Goal: Task Accomplishment & Management: Manage account settings

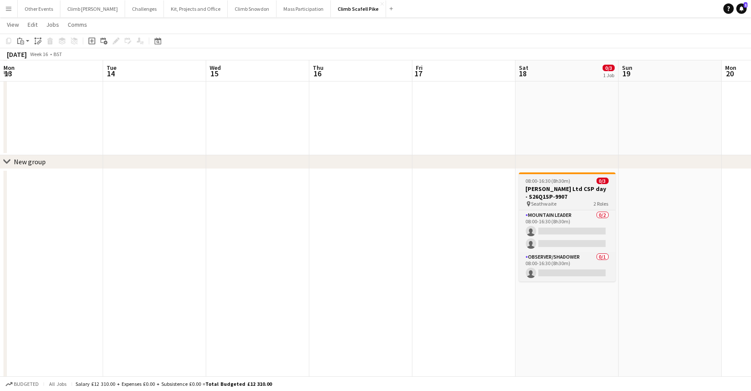
scroll to position [0, 296]
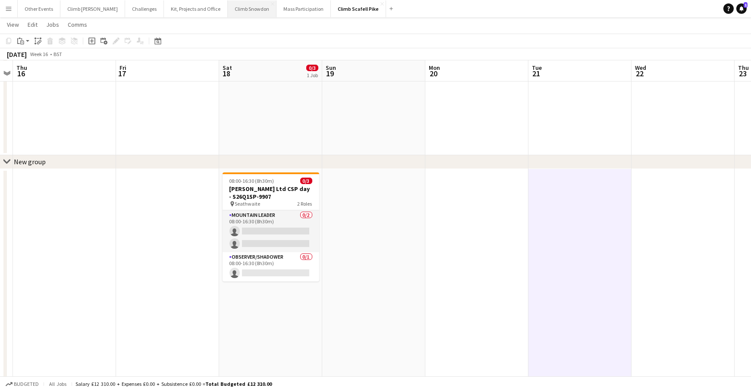
click at [230, 9] on button "Climb Snowdon Close" at bounding box center [252, 8] width 49 height 17
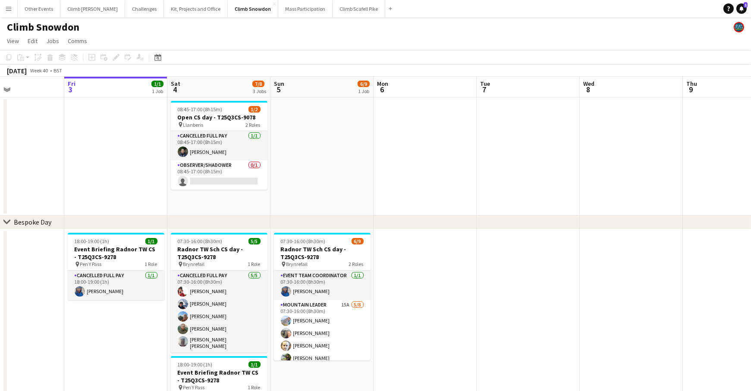
scroll to position [0, 267]
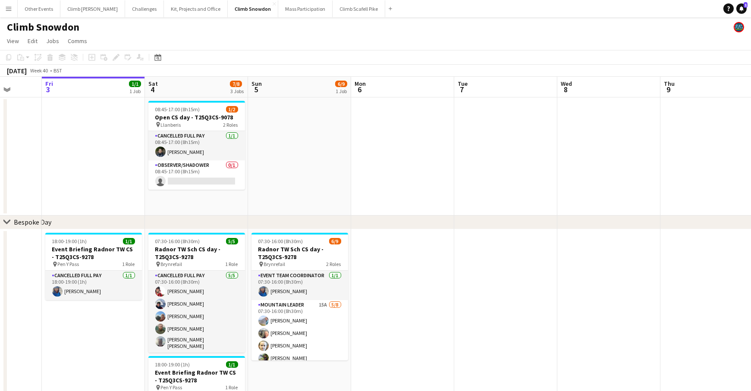
drag, startPoint x: 537, startPoint y: 323, endPoint x: 509, endPoint y: 326, distance: 28.6
click at [509, 326] on app-calendar-viewport "Tue 30 Wed 1 Thu 2 Fri 3 1/1 1 Job Sat 4 7/8 3 Jobs Sun 5 6/9 1 Job Mon 6 Tue 7…" at bounding box center [375, 289] width 751 height 424
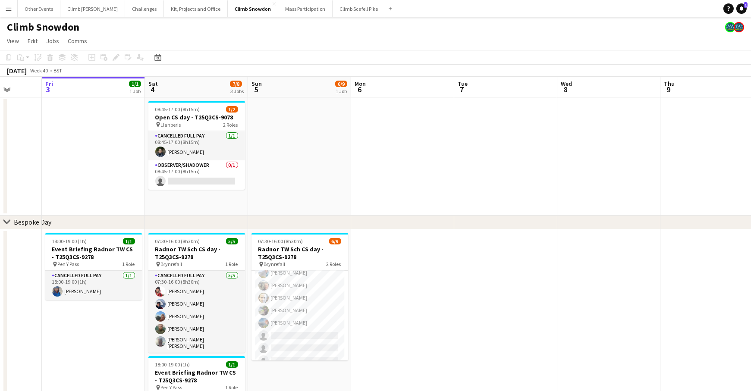
scroll to position [0, 268]
click at [271, 169] on app-date-cell at bounding box center [299, 156] width 103 height 118
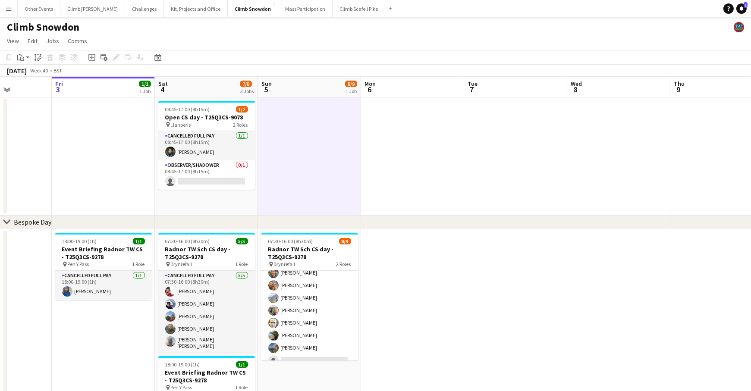
drag, startPoint x: 280, startPoint y: 167, endPoint x: 531, endPoint y: 138, distance: 251.8
click at [543, 142] on app-calendar-viewport "Tue 30 Wed 1 Thu 2 Fri 3 1/1 1 Job Sat 4 7/8 3 Jobs Sun 5 8/9 1 Job Mon 6 Tue 7…" at bounding box center [375, 289] width 751 height 424
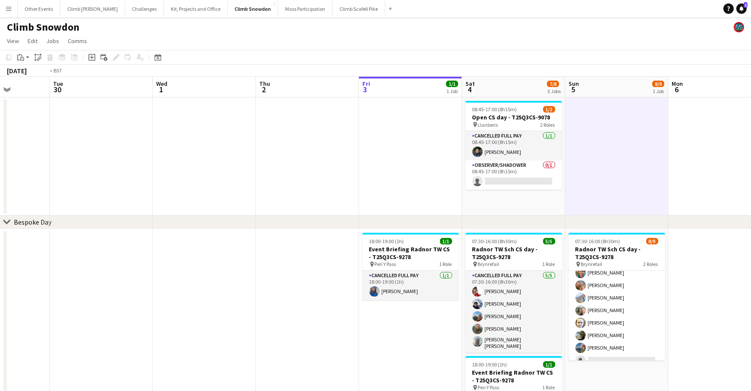
drag, startPoint x: 271, startPoint y: 177, endPoint x: 476, endPoint y: 156, distance: 206.0
click at [522, 160] on app-calendar-viewport "Sun 28 Mon 29 Tue 30 Wed 1 Thu 2 Fri 3 1/1 1 Job Sat 4 7/8 3 Jobs Sun 5 8/9 1 J…" at bounding box center [375, 289] width 751 height 424
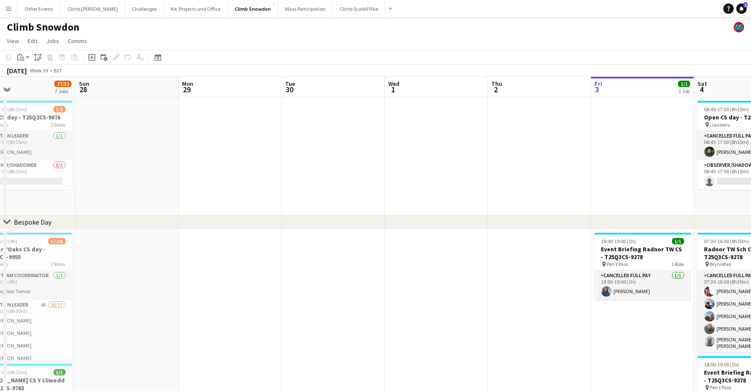
scroll to position [0, 183]
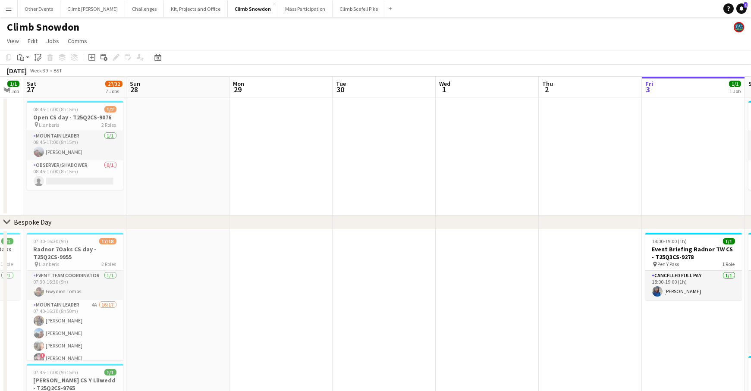
drag, startPoint x: 236, startPoint y: 178, endPoint x: 506, endPoint y: 158, distance: 269.9
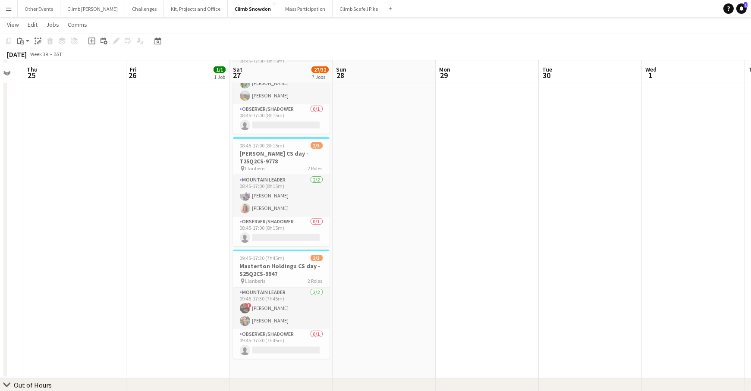
scroll to position [424, 0]
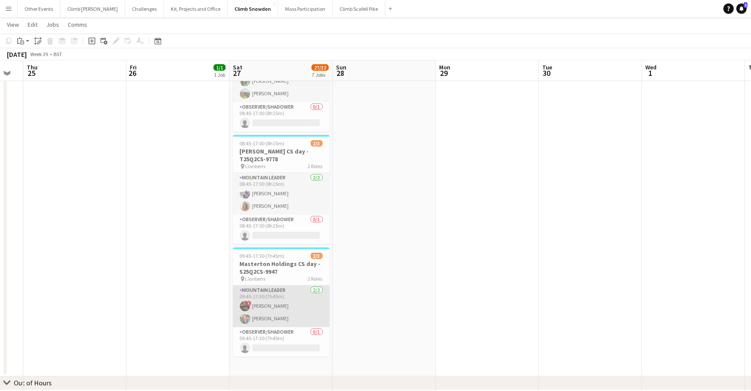
click at [291, 293] on app-card-role "Mountain Leader [DATE] 09:45-17:30 (7h45m) ! [PERSON_NAME] [PERSON_NAME]" at bounding box center [281, 307] width 97 height 42
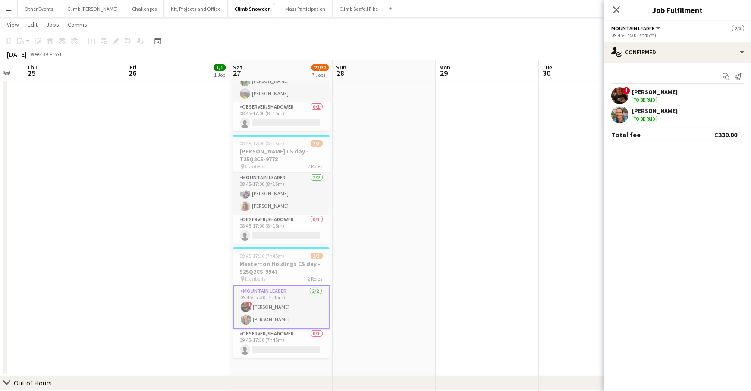
click at [621, 95] on app-user-avatar at bounding box center [619, 95] width 17 height 17
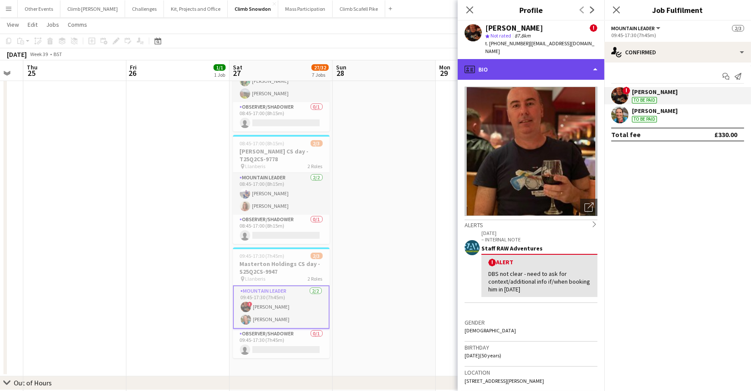
click at [591, 63] on div "profile Bio" at bounding box center [531, 69] width 147 height 21
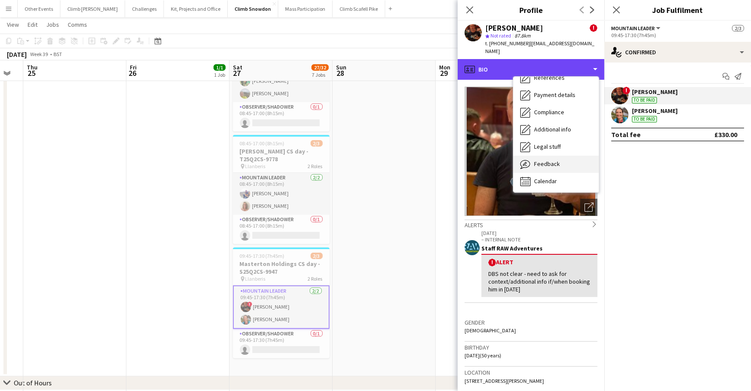
scroll to position [98, 0]
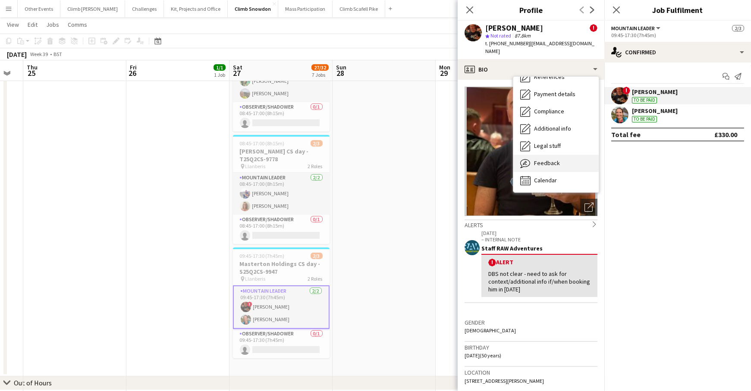
click at [555, 162] on span "Feedback" at bounding box center [547, 163] width 26 height 8
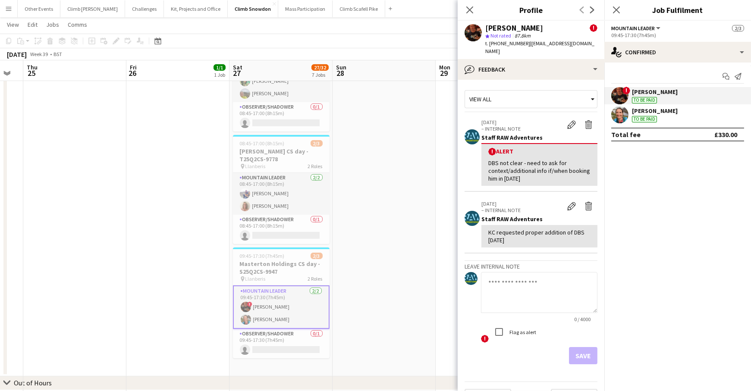
click at [543, 294] on textarea at bounding box center [539, 292] width 116 height 41
paste textarea "**********"
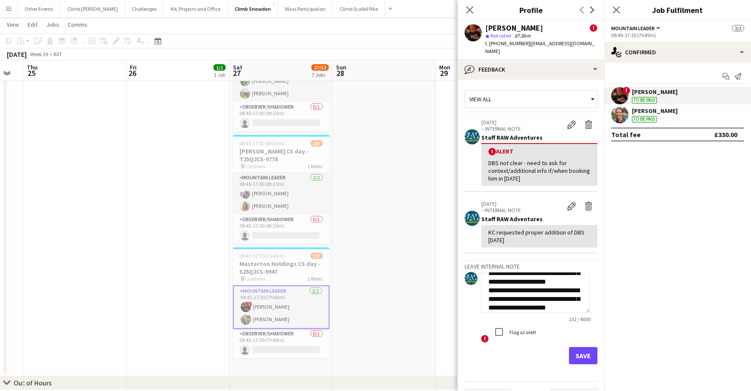
scroll to position [0, 0]
click at [487, 281] on textarea "**********" at bounding box center [535, 292] width 109 height 41
click at [551, 300] on textarea "**********" at bounding box center [535, 292] width 109 height 41
type textarea "**********"
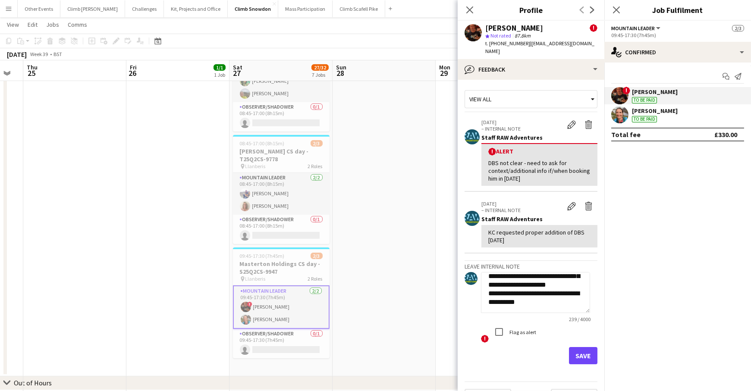
click at [578, 365] on app-crew-profile-feedback-tab "**********" at bounding box center [531, 235] width 147 height 311
click at [579, 356] on button "Save" at bounding box center [583, 355] width 28 height 17
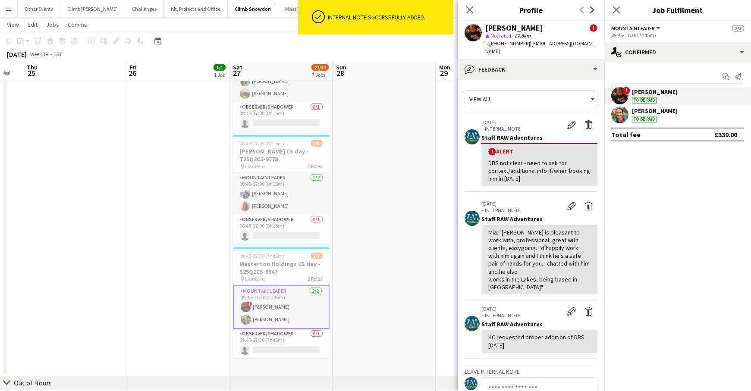
scroll to position [0, 0]
